Goal: Information Seeking & Learning: Learn about a topic

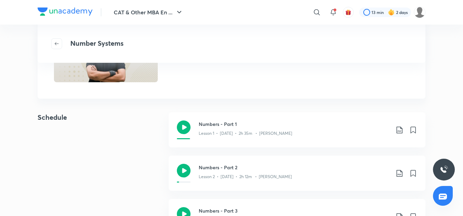
scroll to position [102, 0]
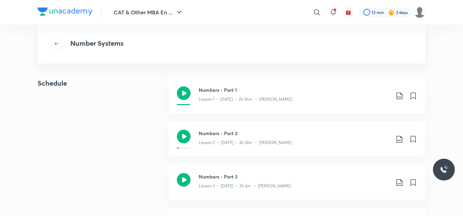
scroll to position [552, 0]
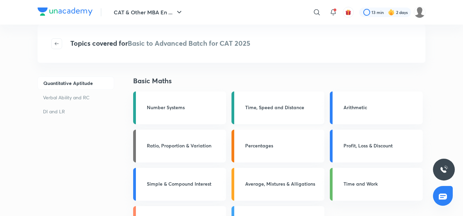
click at [276, 104] on h3 "Time, Speed and Distance" at bounding box center [282, 107] width 75 height 7
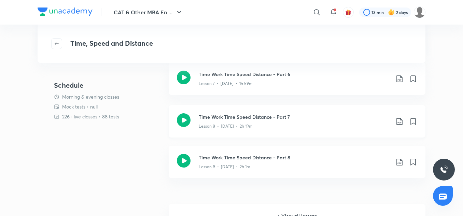
scroll to position [102, 0]
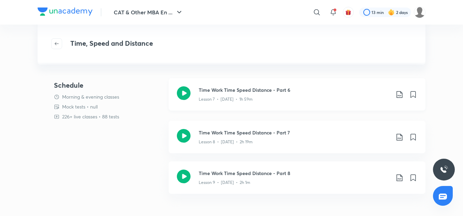
click at [200, 97] on p "Lesson 7 • Jun 21 • 1h 59m" at bounding box center [226, 99] width 54 height 6
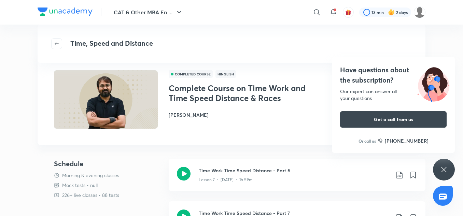
scroll to position [34, 0]
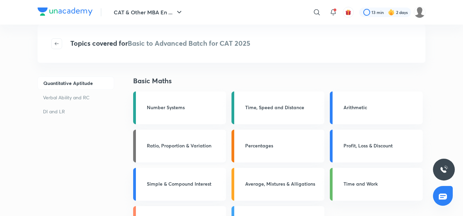
click at [175, 142] on h3 "Ratio, Proportion & Variation" at bounding box center [184, 145] width 75 height 7
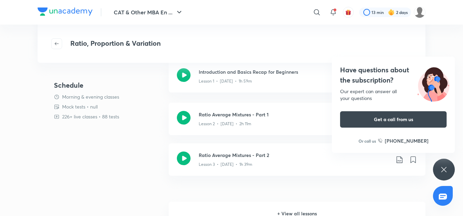
scroll to position [375, 0]
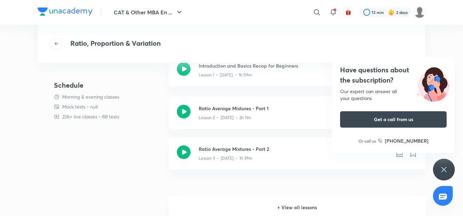
click at [436, 171] on div "Have questions about the subscription? Our expert can answer all your questions…" at bounding box center [444, 170] width 22 height 22
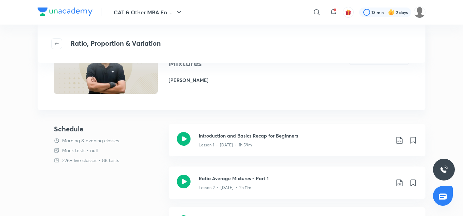
scroll to position [307, 0]
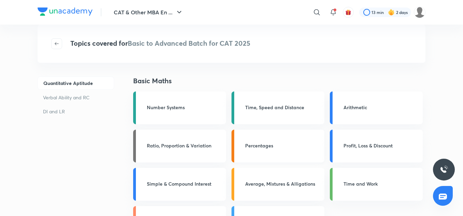
click at [276, 146] on h3 "Percentages" at bounding box center [282, 145] width 75 height 7
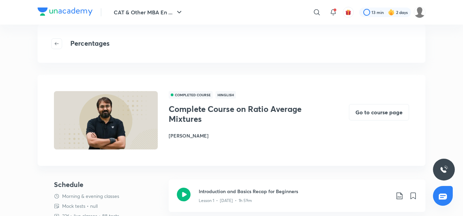
scroll to position [239, 0]
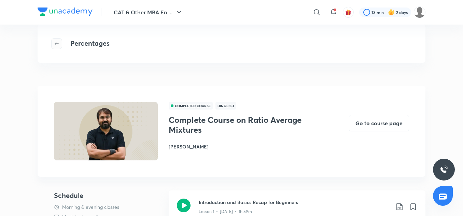
click at [58, 41] on button "button" at bounding box center [56, 43] width 11 height 11
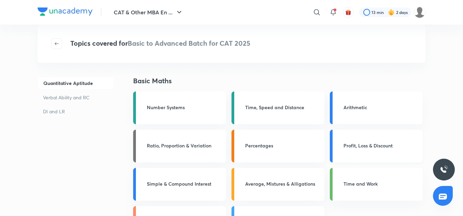
click at [366, 143] on h3 "Profit, Loss & Discount" at bounding box center [380, 145] width 75 height 7
click at [351, 141] on div "Profit, Loss & Discount" at bounding box center [376, 146] width 93 height 33
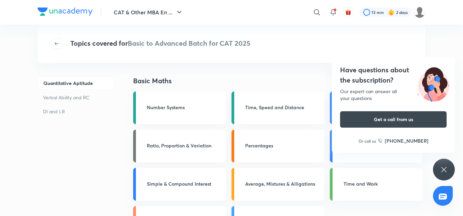
click at [443, 165] on div "Have questions about the subscription? Our expert can answer all your questions…" at bounding box center [444, 170] width 22 height 22
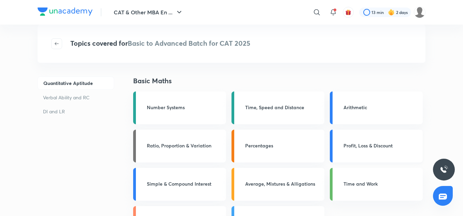
click at [358, 146] on h3 "Profit, Loss & Discount" at bounding box center [380, 145] width 75 height 7
click at [179, 115] on link "Number Systems" at bounding box center [179, 107] width 93 height 33
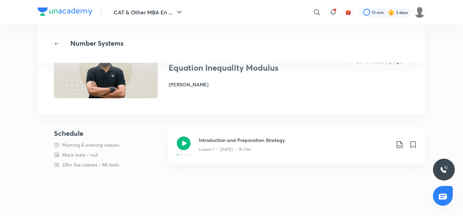
scroll to position [307, 0]
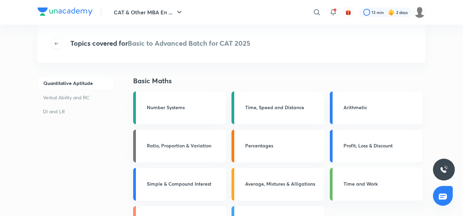
click at [347, 149] on div "Profit, Loss & Discount" at bounding box center [380, 146] width 75 height 9
click at [347, 148] on h3 "Profit, Loss & Discount" at bounding box center [380, 145] width 75 height 7
click at [348, 148] on h3 "Profit, Loss & Discount" at bounding box center [380, 145] width 75 height 7
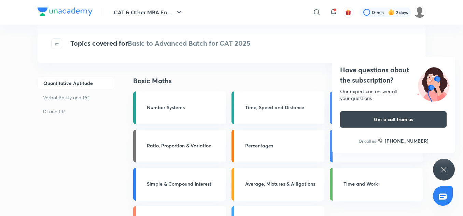
click at [446, 165] on div "Have questions about the subscription? Our expert can answer all your questions…" at bounding box center [444, 170] width 22 height 22
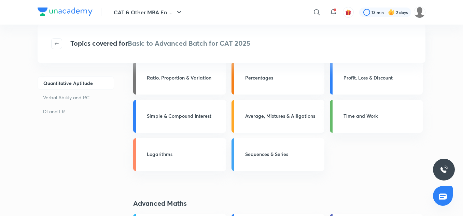
scroll to position [68, 0]
click at [184, 155] on h3 "Logarithms" at bounding box center [184, 153] width 75 height 7
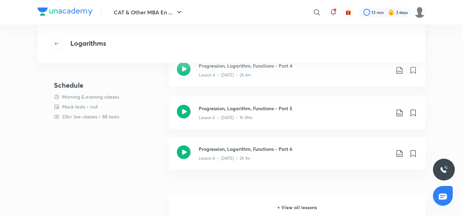
scroll to position [409, 0]
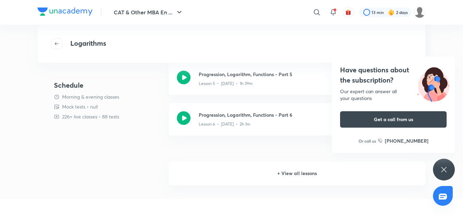
click at [293, 174] on h6 "+ View all lessons" at bounding box center [297, 173] width 257 height 24
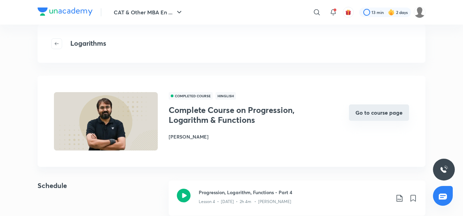
click at [382, 110] on button "Go to course page" at bounding box center [379, 112] width 60 height 16
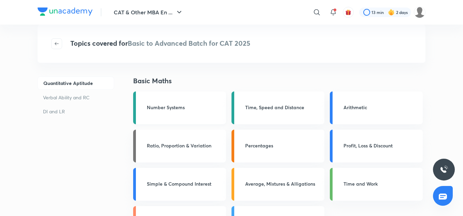
click at [184, 110] on h3 "Number Systems" at bounding box center [184, 107] width 75 height 7
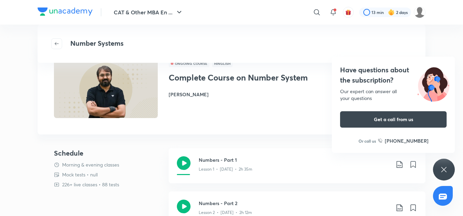
scroll to position [478, 0]
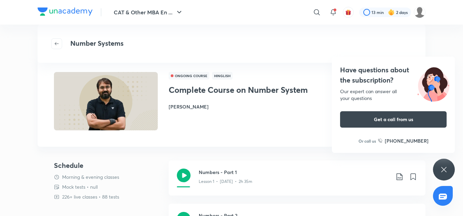
click at [438, 165] on div "Have questions about the subscription? Our expert can answer all your questions…" at bounding box center [444, 170] width 22 height 22
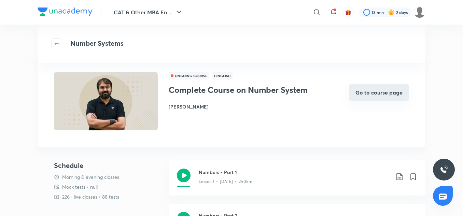
click at [387, 96] on button "Go to course page" at bounding box center [379, 92] width 60 height 16
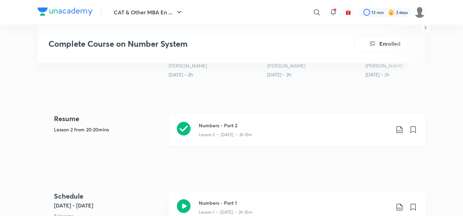
scroll to position [205, 0]
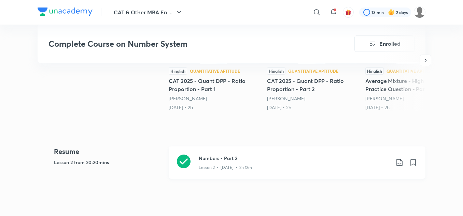
click at [187, 161] on icon at bounding box center [184, 162] width 14 height 14
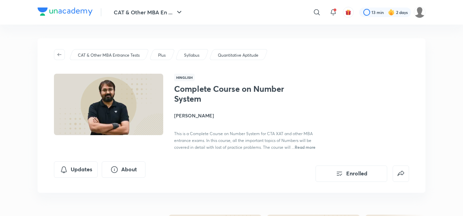
scroll to position [478, 0]
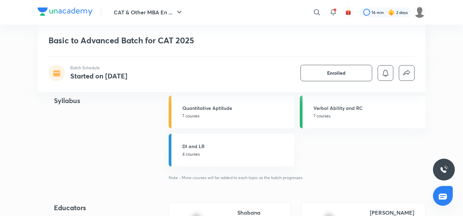
scroll to position [785, 0]
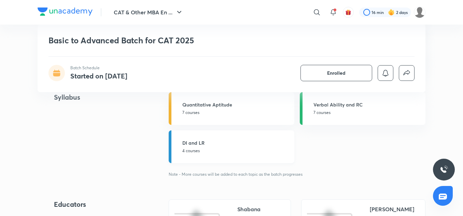
click at [226, 158] on link "DI and LR 4 courses" at bounding box center [232, 146] width 126 height 33
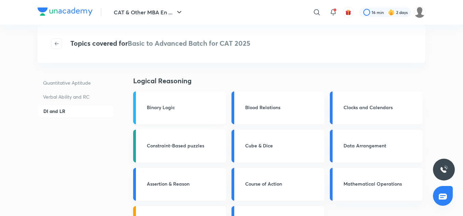
click at [194, 116] on link "Binary Logic" at bounding box center [179, 107] width 93 height 33
click at [174, 105] on h3 "Binary Logic" at bounding box center [184, 107] width 75 height 7
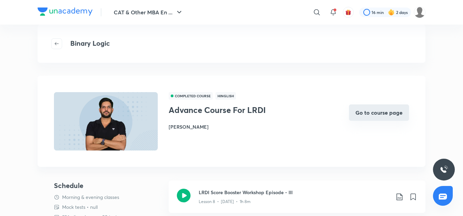
click at [375, 114] on button "Go to course page" at bounding box center [379, 112] width 60 height 16
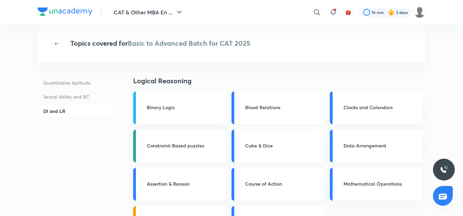
click at [260, 105] on h3 "Blood Relations" at bounding box center [282, 107] width 75 height 7
click at [259, 104] on h3 "Blood Relations" at bounding box center [282, 107] width 75 height 7
click at [183, 106] on h3 "Binary Logic" at bounding box center [184, 107] width 75 height 7
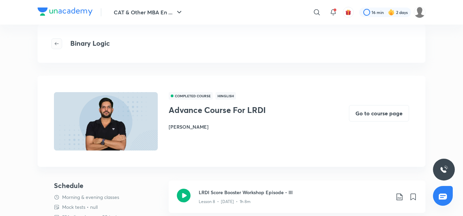
click at [58, 44] on icon "button" at bounding box center [57, 43] width 4 height 3
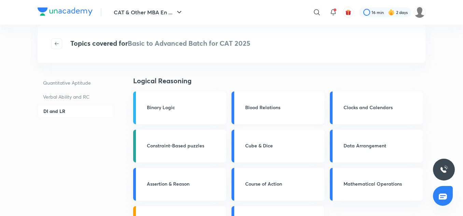
click at [260, 107] on h3 "Blood Relations" at bounding box center [282, 107] width 75 height 7
click at [258, 108] on h3 "Blood Relations" at bounding box center [282, 107] width 75 height 7
click at [267, 109] on h3 "Blood Relations" at bounding box center [282, 107] width 75 height 7
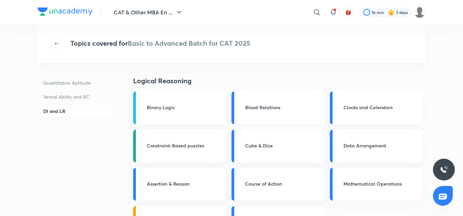
click at [256, 106] on h3 "Blood Relations" at bounding box center [282, 107] width 75 height 7
click at [290, 111] on h3 "Blood Relations" at bounding box center [282, 107] width 75 height 7
click at [185, 113] on link "Binary Logic" at bounding box center [179, 107] width 93 height 33
click at [69, 94] on p "Verbal Ability and RC" at bounding box center [76, 96] width 76 height 13
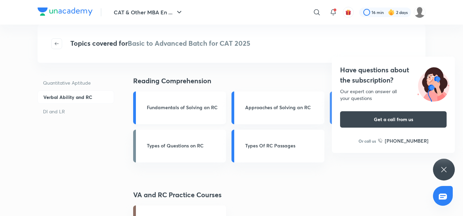
click at [190, 110] on h3 "Fundamentals of Solving an RC" at bounding box center [184, 107] width 75 height 7
click at [439, 170] on div "Have questions about the subscription? Our expert can answer all your questions…" at bounding box center [444, 170] width 22 height 22
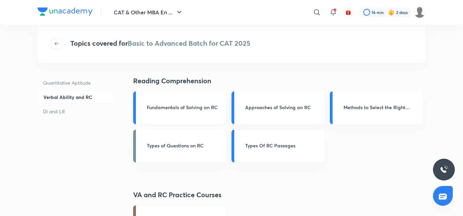
click at [195, 107] on h3 "Fundamentals of Solving an RC" at bounding box center [184, 107] width 75 height 7
click at [220, 108] on h3 "Fundamentals of Solving an RC" at bounding box center [184, 107] width 75 height 7
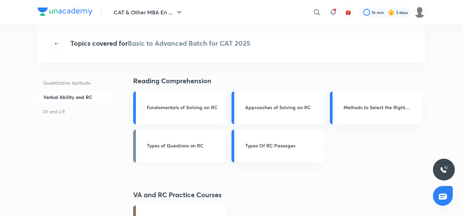
click at [212, 144] on h3 "Types of Questions on RC" at bounding box center [184, 145] width 75 height 7
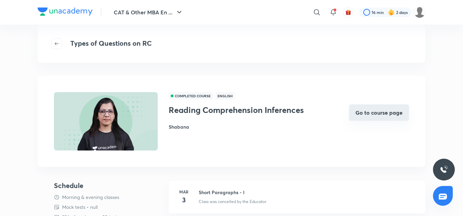
click at [385, 111] on button "Go to course page" at bounding box center [379, 112] width 60 height 16
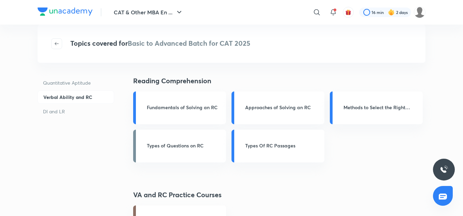
click at [54, 111] on p "DI and LR" at bounding box center [76, 111] width 76 height 13
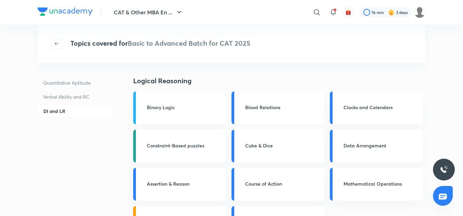
click at [252, 110] on h3 "Blood Relations" at bounding box center [282, 107] width 75 height 7
click at [196, 109] on h3 "Binary Logic" at bounding box center [184, 107] width 75 height 7
click at [261, 108] on h3 "Blood Relations" at bounding box center [282, 107] width 75 height 7
click at [172, 109] on h3 "Binary Logic" at bounding box center [184, 107] width 75 height 7
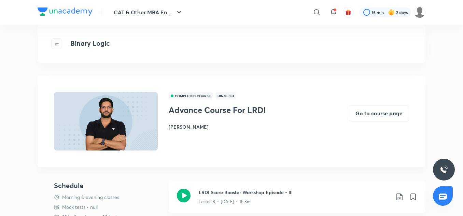
click at [57, 45] on icon "button" at bounding box center [56, 43] width 5 height 5
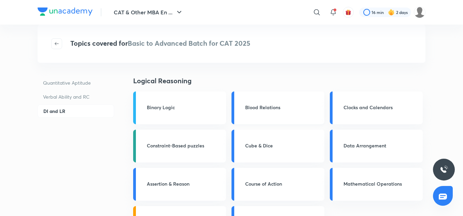
click at [253, 104] on h3 "Blood Relations" at bounding box center [282, 107] width 75 height 7
click at [256, 109] on h3 "Blood Relations" at bounding box center [282, 107] width 75 height 7
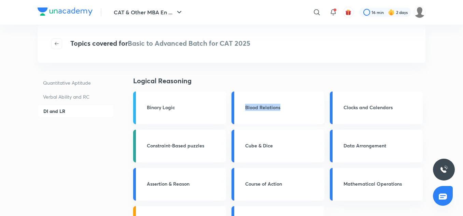
click at [256, 109] on h3 "Blood Relations" at bounding box center [282, 107] width 75 height 7
click at [256, 108] on h3 "Blood Relations" at bounding box center [282, 107] width 75 height 7
click at [270, 109] on h3 "Blood Relations" at bounding box center [282, 107] width 75 height 7
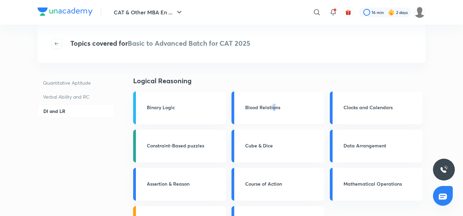
click at [274, 112] on div "Blood Relations" at bounding box center [277, 107] width 93 height 33
click at [274, 113] on div "Blood Relations" at bounding box center [277, 107] width 93 height 33
click at [275, 113] on div "Blood Relations" at bounding box center [277, 107] width 93 height 33
click at [291, 116] on div "Blood Relations" at bounding box center [277, 107] width 93 height 33
click at [300, 108] on h3 "Blood Relations" at bounding box center [282, 107] width 75 height 7
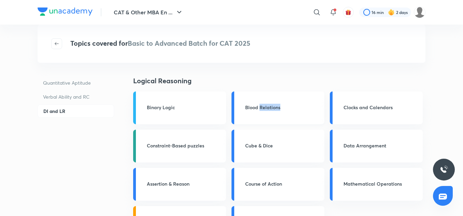
click at [300, 108] on h3 "Blood Relations" at bounding box center [282, 107] width 75 height 7
click at [300, 109] on h3 "Blood Relations" at bounding box center [282, 107] width 75 height 7
click at [301, 109] on h3 "Blood Relations" at bounding box center [282, 107] width 75 height 7
click at [301, 108] on h3 "Blood Relations" at bounding box center [282, 107] width 75 height 7
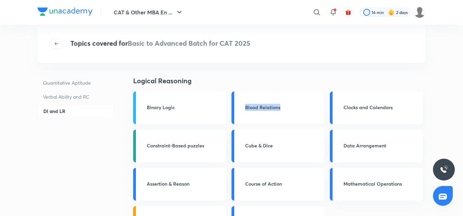
click at [302, 108] on h3 "Blood Relations" at bounding box center [282, 107] width 75 height 7
click at [410, 111] on h3 "Clocks and Calendars" at bounding box center [380, 107] width 75 height 7
click at [411, 111] on div "Clocks and Calendars" at bounding box center [380, 108] width 75 height 9
click at [410, 112] on div "Clocks and Calendars" at bounding box center [376, 107] width 93 height 33
click at [382, 110] on h3 "Clocks and Calendars" at bounding box center [380, 107] width 75 height 7
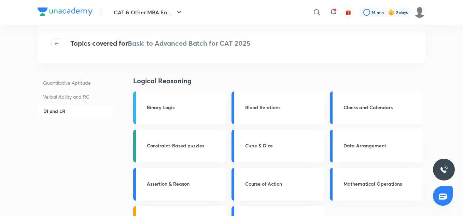
click at [382, 111] on h3 "Clocks and Calendars" at bounding box center [380, 107] width 75 height 7
click at [381, 111] on div "Clocks and Calendars" at bounding box center [380, 108] width 75 height 9
drag, startPoint x: 380, startPoint y: 111, endPoint x: 370, endPoint y: 109, distance: 10.4
click at [378, 111] on div "Clocks and Calendars" at bounding box center [380, 108] width 75 height 9
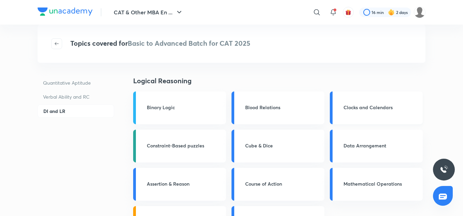
click at [361, 107] on h3 "Clocks and Calendars" at bounding box center [380, 107] width 75 height 7
click at [272, 142] on h3 "Cube & Dice" at bounding box center [282, 145] width 75 height 7
click at [260, 146] on h3 "Cube & Dice" at bounding box center [282, 145] width 75 height 7
click at [259, 146] on h3 "Cube & Dice" at bounding box center [282, 145] width 75 height 7
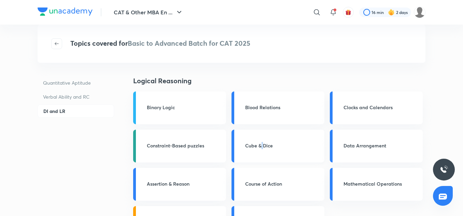
click at [259, 147] on h3 "Cube & Dice" at bounding box center [282, 145] width 75 height 7
click at [258, 147] on h3 "Cube & Dice" at bounding box center [282, 145] width 75 height 7
click at [199, 146] on h3 "Constraint-Based puzzles" at bounding box center [184, 145] width 75 height 7
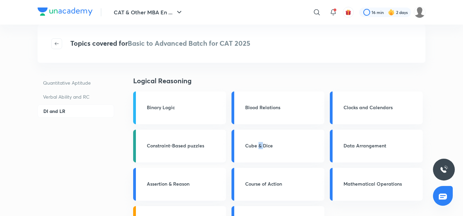
click at [199, 147] on h3 "Constraint-Based puzzles" at bounding box center [184, 145] width 75 height 7
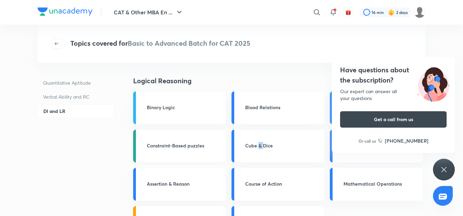
click at [199, 146] on h3 "Constraint-Based puzzles" at bounding box center [184, 145] width 75 height 7
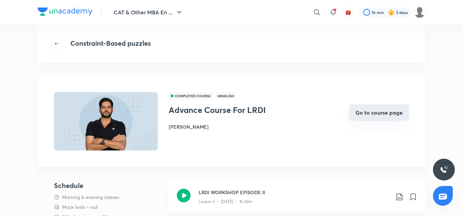
click at [397, 105] on button "Go to course page" at bounding box center [379, 112] width 60 height 16
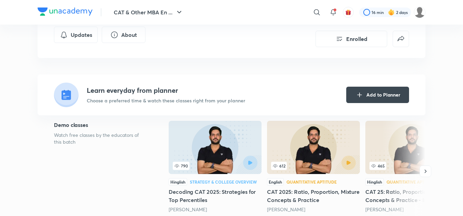
scroll to position [136, 0]
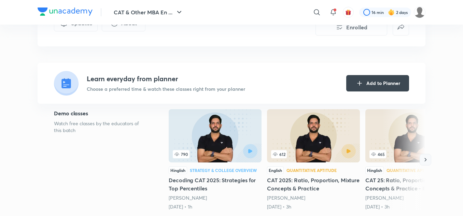
click at [425, 157] on icon "button" at bounding box center [425, 159] width 7 height 7
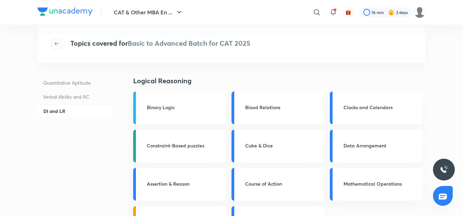
click at [56, 42] on icon "button" at bounding box center [56, 43] width 5 height 5
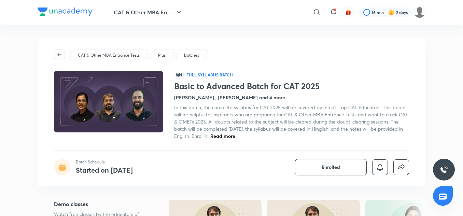
click at [58, 51] on button "button" at bounding box center [59, 54] width 11 height 11
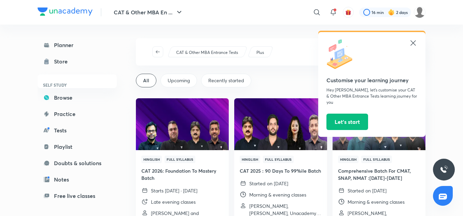
click at [417, 44] on div "Customise your learning journey Hey subham, let’s customise your CAT & Other MB…" at bounding box center [371, 84] width 107 height 105
click at [410, 41] on icon at bounding box center [413, 43] width 8 height 8
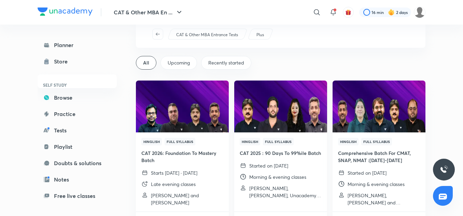
scroll to position [34, 0]
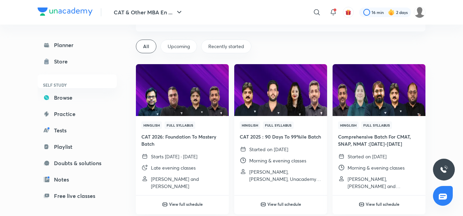
click at [293, 96] on img at bounding box center [280, 89] width 95 height 53
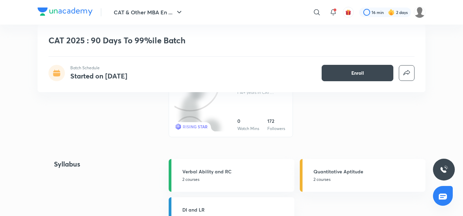
scroll to position [955, 0]
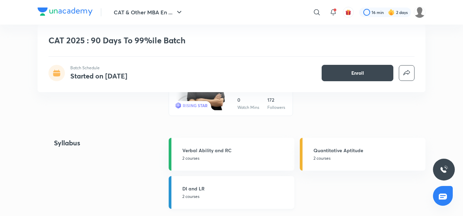
click at [193, 196] on p "2 courses" at bounding box center [236, 196] width 108 height 6
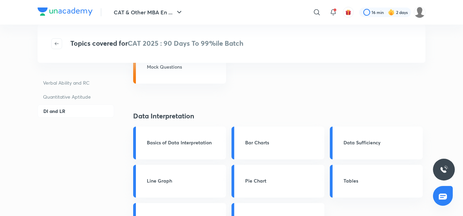
scroll to position [171, 0]
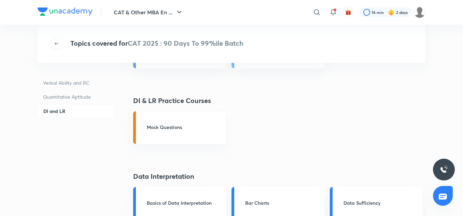
click at [83, 82] on p "Verbal Ability and RC" at bounding box center [76, 82] width 76 height 13
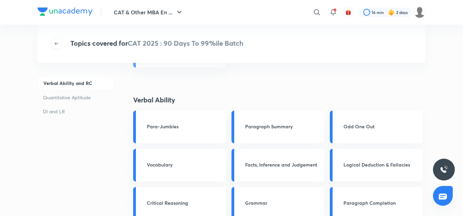
click at [73, 98] on p "Quantitative Aptitude" at bounding box center [76, 97] width 76 height 13
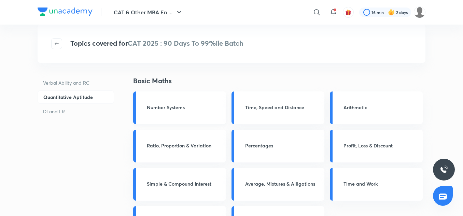
click at [176, 107] on h3 "Number Systems" at bounding box center [184, 107] width 75 height 7
click at [176, 106] on h3 "Number Systems" at bounding box center [184, 107] width 75 height 7
click at [169, 109] on h3 "Number Systems" at bounding box center [184, 107] width 75 height 7
click at [187, 108] on h3 "Number Systems" at bounding box center [184, 107] width 75 height 7
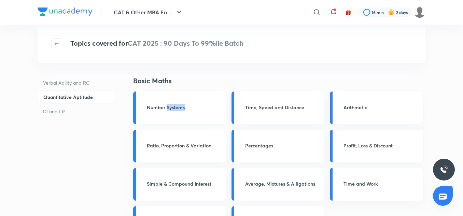
click at [187, 108] on h3 "Number Systems" at bounding box center [184, 107] width 75 height 7
click at [310, 114] on div "Time, Speed and Distance" at bounding box center [277, 107] width 93 height 33
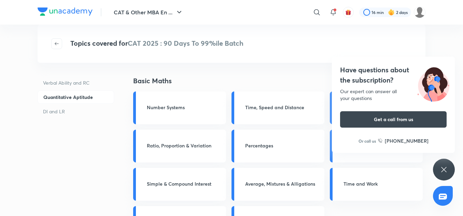
click at [444, 168] on icon at bounding box center [443, 169] width 8 height 8
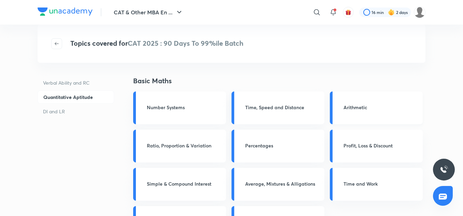
click at [367, 107] on h3 "Arithmetic" at bounding box center [380, 107] width 75 height 7
click at [196, 143] on h3 "Ratio, Proportion & Variation" at bounding box center [184, 145] width 75 height 7
click at [261, 149] on div "Percentages" at bounding box center [282, 146] width 75 height 9
click at [175, 105] on h3 "Number Systems" at bounding box center [184, 107] width 75 height 7
click at [53, 111] on p "DI and LR" at bounding box center [76, 111] width 76 height 13
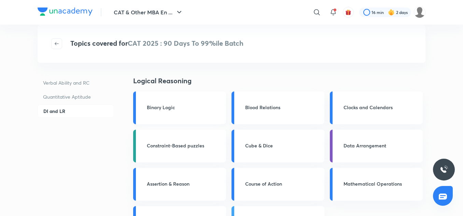
click at [186, 111] on h3 "Binary Logic" at bounding box center [184, 107] width 75 height 7
click at [185, 111] on div "Binary Logic" at bounding box center [184, 108] width 75 height 9
click at [246, 104] on h3 "Blood Relations" at bounding box center [282, 107] width 75 height 7
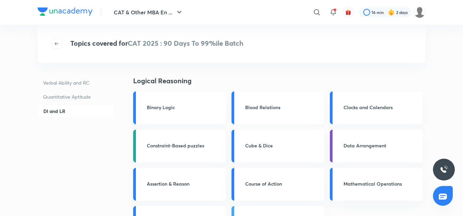
click at [246, 104] on h3 "Blood Relations" at bounding box center [282, 107] width 75 height 7
click at [246, 103] on div "Blood Relations" at bounding box center [277, 107] width 93 height 33
click at [245, 101] on div "Blood Relations" at bounding box center [277, 107] width 93 height 33
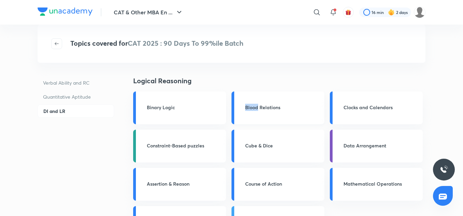
click at [247, 97] on div "Blood Relations" at bounding box center [277, 107] width 93 height 33
click at [263, 96] on div "Blood Relations" at bounding box center [277, 107] width 93 height 33
drag, startPoint x: 61, startPoint y: 101, endPoint x: 64, endPoint y: 98, distance: 4.3
click at [61, 101] on p "Quantitative Aptitude" at bounding box center [76, 96] width 76 height 13
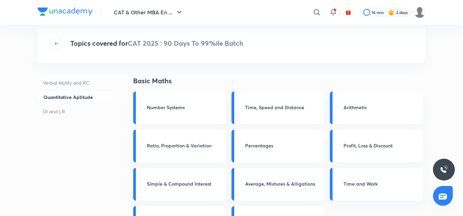
click at [68, 97] on p "Quantitative Aptitude" at bounding box center [76, 96] width 76 height 13
click at [79, 87] on p "Verbal Ability and RC" at bounding box center [76, 82] width 76 height 13
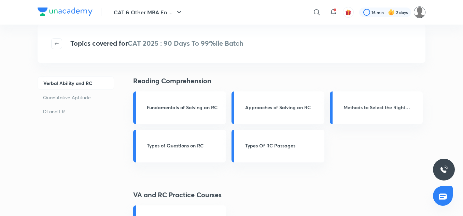
click at [423, 12] on img at bounding box center [420, 12] width 12 height 12
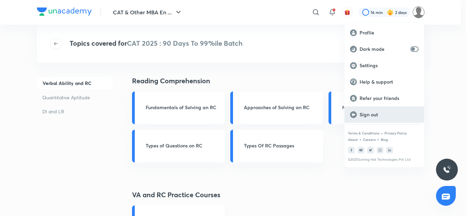
click at [370, 115] on p "Sign out" at bounding box center [389, 115] width 59 height 6
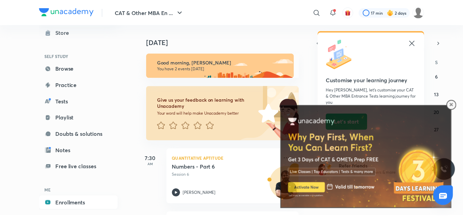
scroll to position [58, 0]
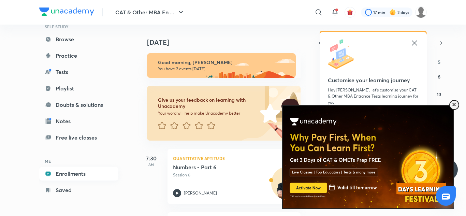
click at [81, 171] on link "Enrollments" at bounding box center [78, 174] width 79 height 14
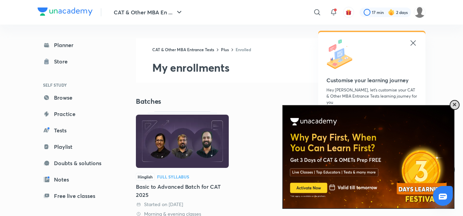
click at [453, 106] on span at bounding box center [453, 104] width 3 height 3
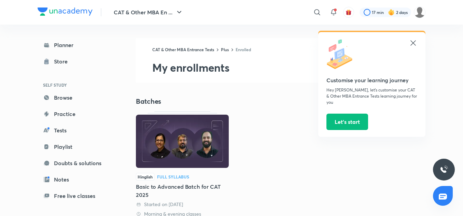
click at [414, 45] on icon at bounding box center [413, 43] width 8 height 8
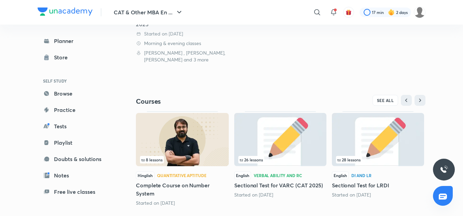
scroll to position [184, 0]
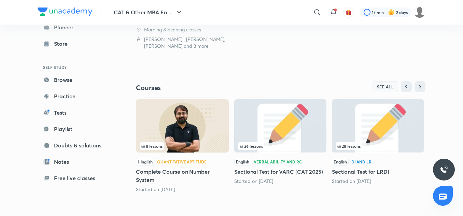
click at [386, 86] on span "SEE ALL" at bounding box center [385, 86] width 17 height 5
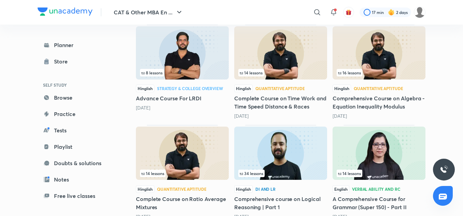
scroll to position [324, 0]
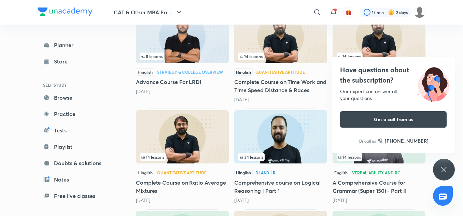
click at [444, 165] on div "Have questions about the subscription? Our expert can answer all your questions…" at bounding box center [444, 170] width 22 height 22
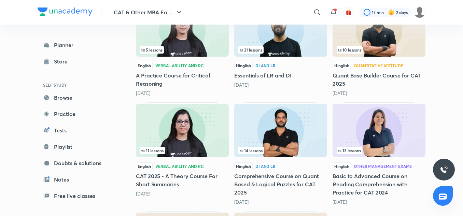
scroll to position [734, 0]
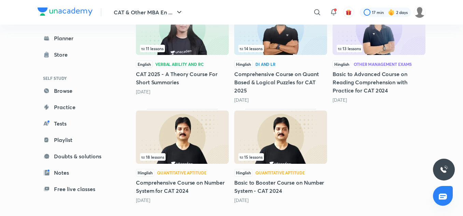
click at [294, 139] on img at bounding box center [280, 137] width 93 height 53
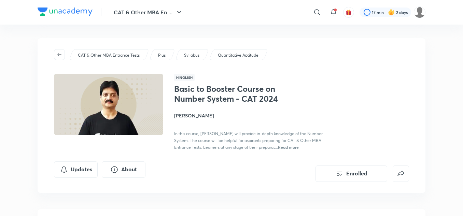
click at [292, 147] on span "Read more" at bounding box center [288, 146] width 21 height 5
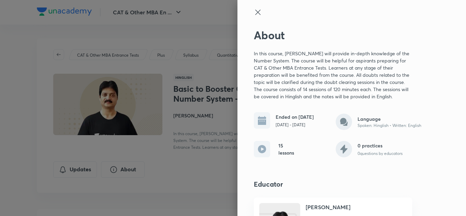
click at [254, 12] on icon at bounding box center [258, 12] width 8 height 8
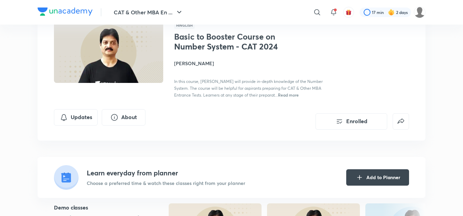
scroll to position [102, 0]
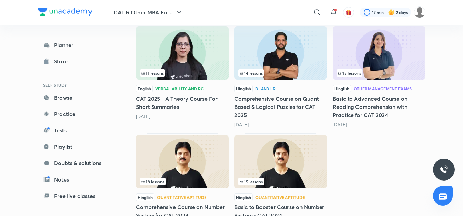
scroll to position [665, 0]
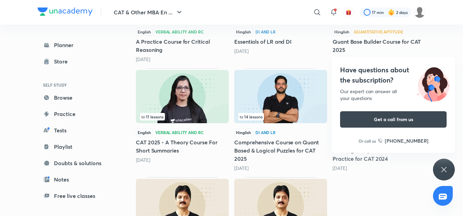
click at [450, 165] on div "Have questions about the subscription? Our expert can answer all your questions…" at bounding box center [444, 170] width 22 height 22
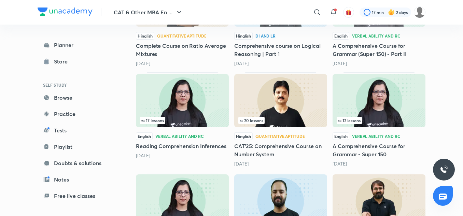
scroll to position [426, 0]
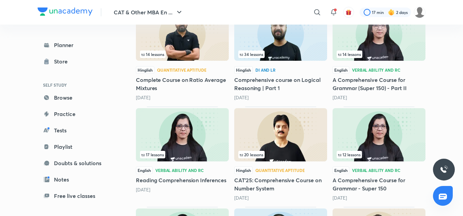
click at [296, 136] on img at bounding box center [280, 134] width 93 height 53
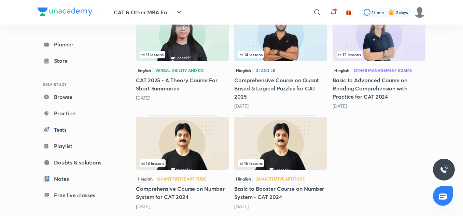
scroll to position [734, 0]
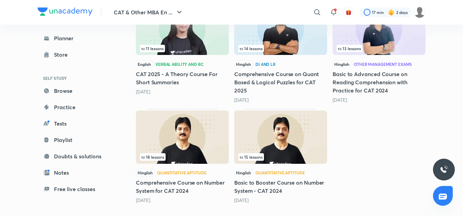
drag, startPoint x: 197, startPoint y: 159, endPoint x: 377, endPoint y: 172, distance: 180.6
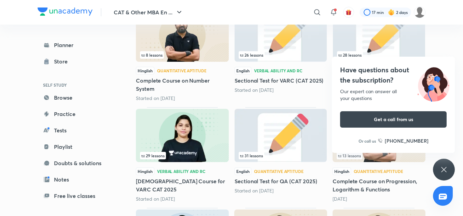
scroll to position [0, 0]
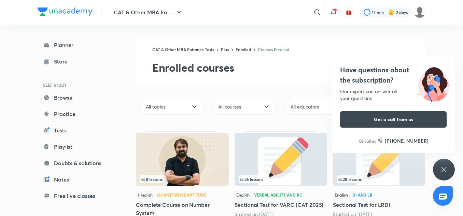
click at [443, 169] on icon at bounding box center [443, 169] width 5 height 5
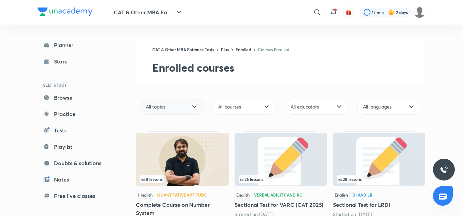
click at [194, 108] on icon at bounding box center [194, 107] width 8 height 8
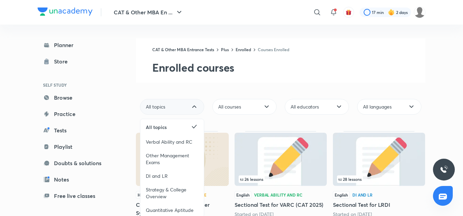
click at [193, 109] on icon at bounding box center [194, 107] width 8 height 8
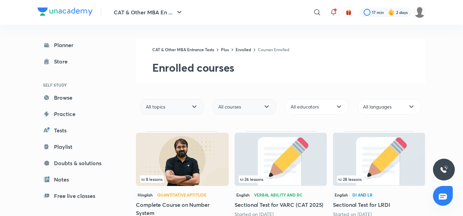
click at [238, 103] on div "All courses" at bounding box center [244, 107] width 64 height 16
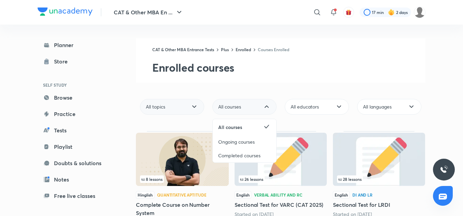
click at [238, 103] on div "All courses" at bounding box center [244, 107] width 64 height 16
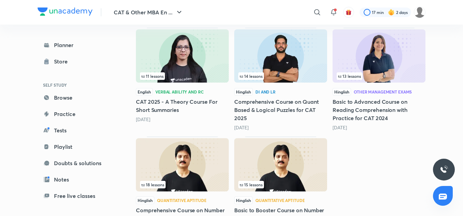
scroll to position [734, 0]
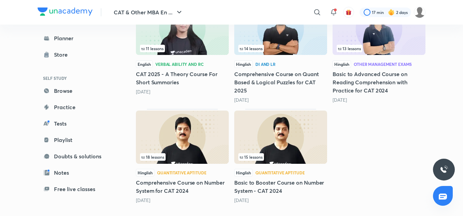
click at [279, 137] on img at bounding box center [280, 137] width 93 height 53
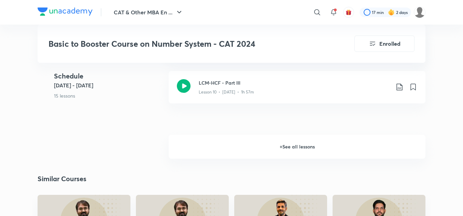
scroll to position [682, 0]
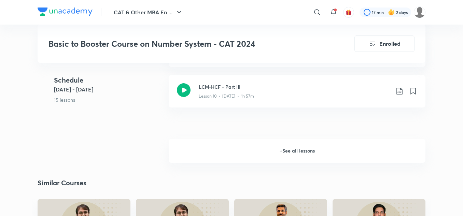
click at [284, 144] on h6 "+ See all lessons" at bounding box center [297, 151] width 257 height 24
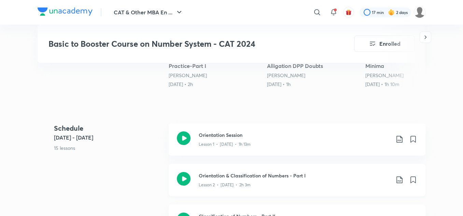
scroll to position [307, 0]
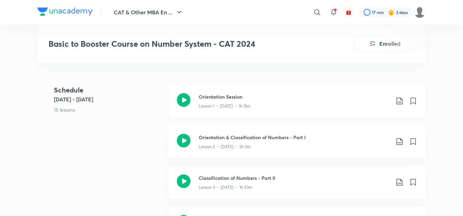
click at [188, 102] on icon at bounding box center [184, 100] width 14 height 14
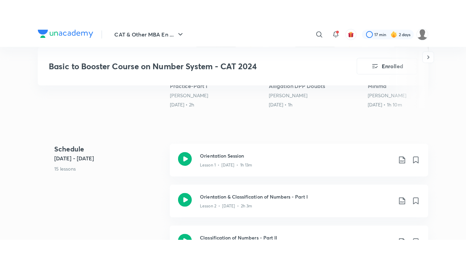
scroll to position [307, 0]
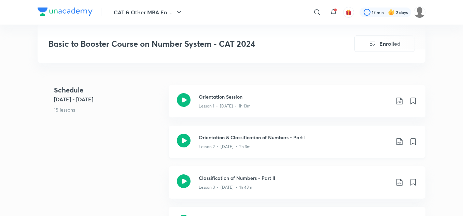
click at [194, 141] on div "Orientation & Classification of Numbers - Part I Lesson 2 • Sep 16 • 2h 3m" at bounding box center [297, 142] width 257 height 32
